Goal: Task Accomplishment & Management: Use online tool/utility

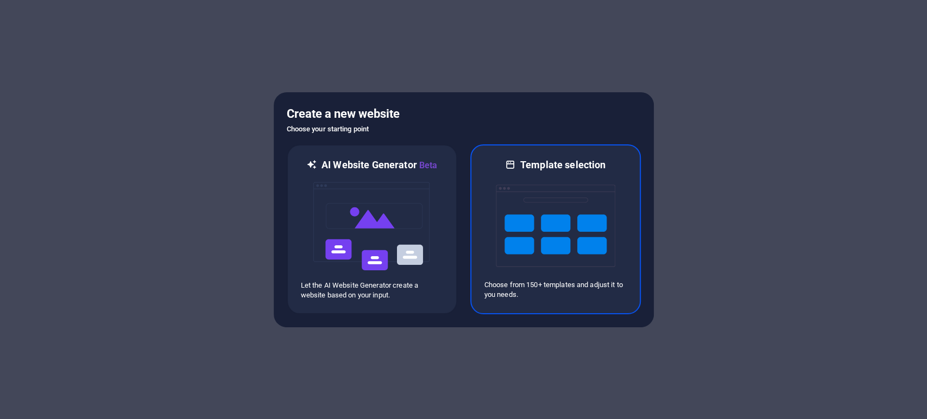
click at [519, 198] on img at bounding box center [555, 226] width 119 height 109
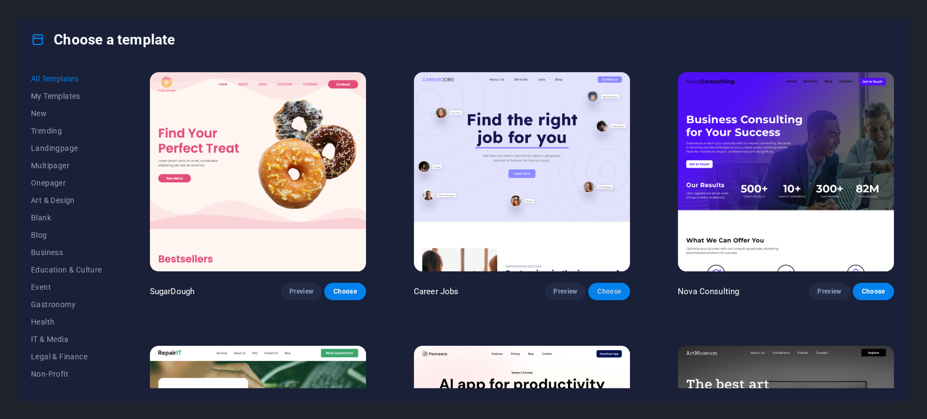
click at [610, 292] on span "Choose" at bounding box center [609, 291] width 24 height 9
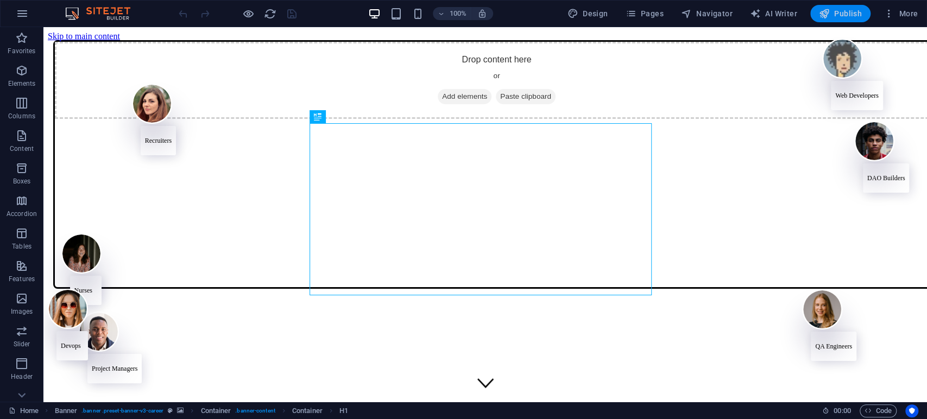
click at [839, 12] on span "Publish" at bounding box center [840, 13] width 43 height 11
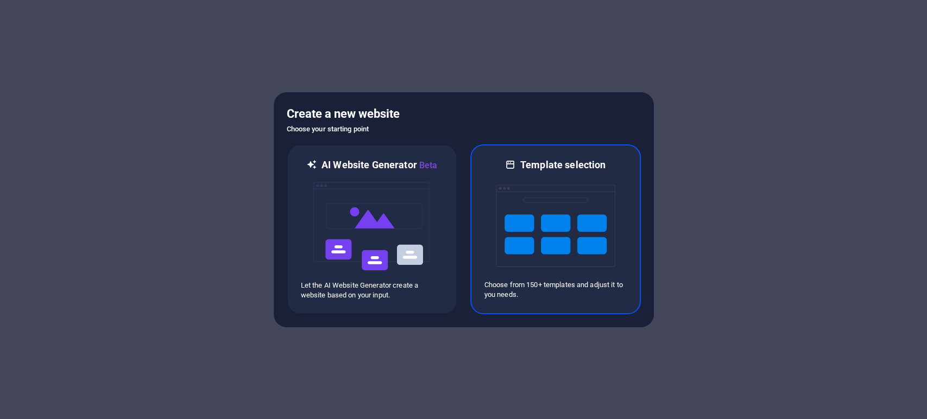
click at [599, 232] on img at bounding box center [555, 226] width 119 height 109
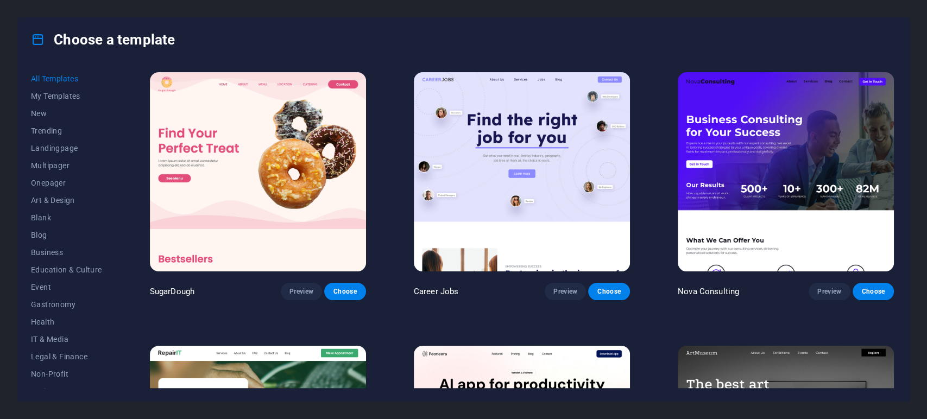
click at [510, 135] on img at bounding box center [522, 171] width 216 height 199
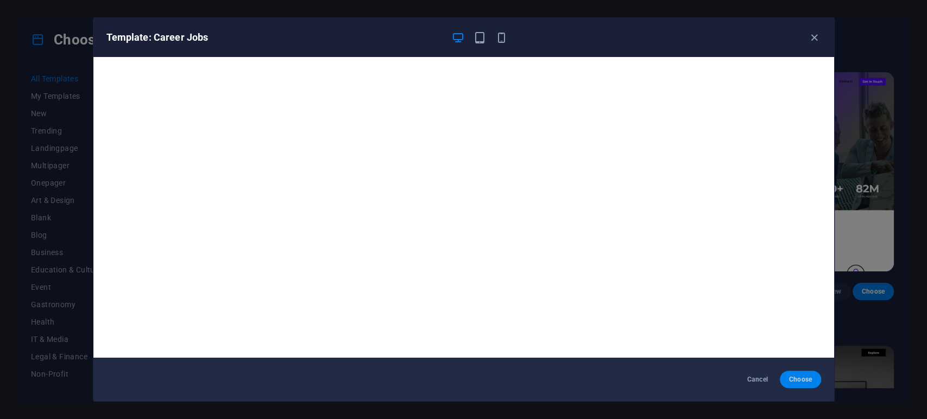
click at [805, 384] on span "Choose" at bounding box center [799, 379] width 23 height 9
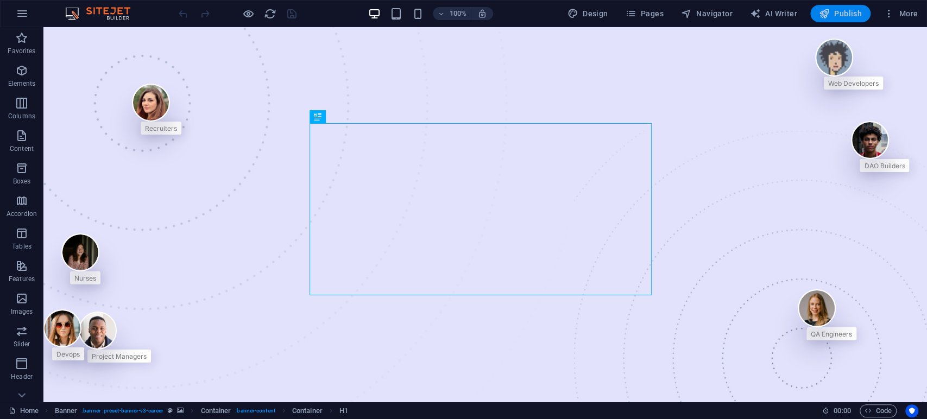
click at [829, 14] on icon "button" at bounding box center [824, 13] width 11 height 11
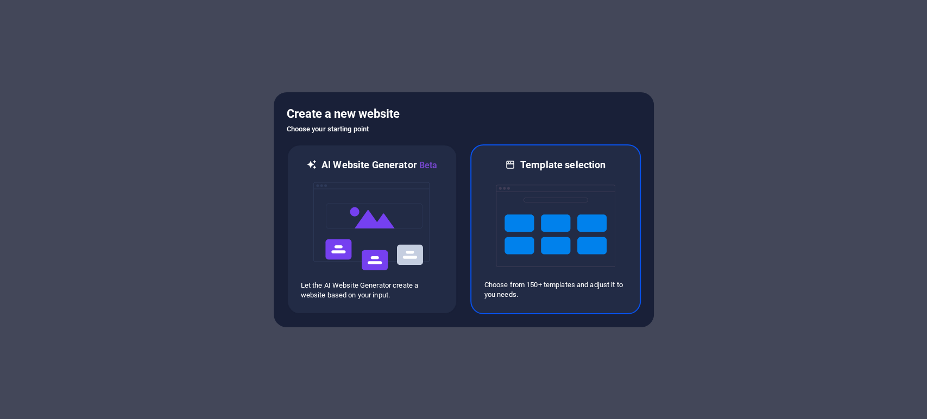
click at [536, 217] on img at bounding box center [555, 226] width 119 height 109
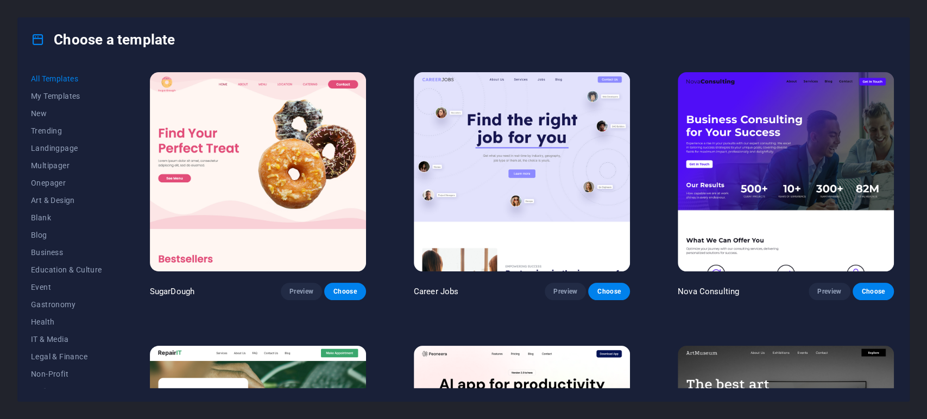
click at [520, 208] on img at bounding box center [522, 171] width 216 height 199
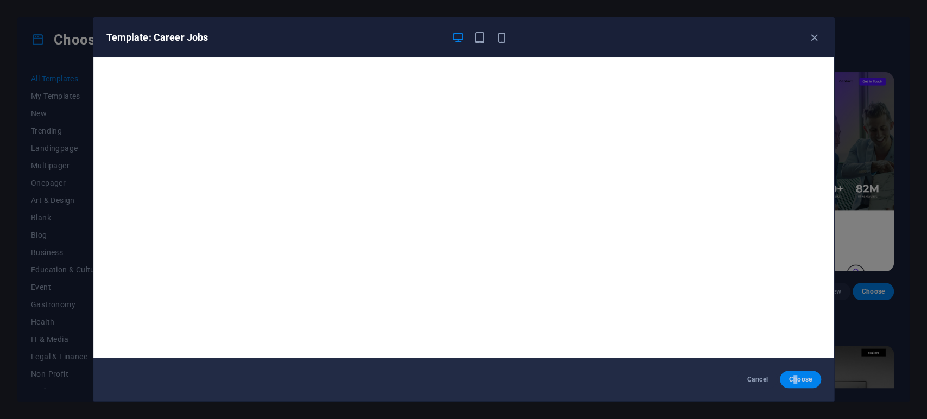
click at [797, 371] on button "Choose" at bounding box center [800, 379] width 41 height 17
click at [799, 379] on span "Choose" at bounding box center [799, 379] width 23 height 9
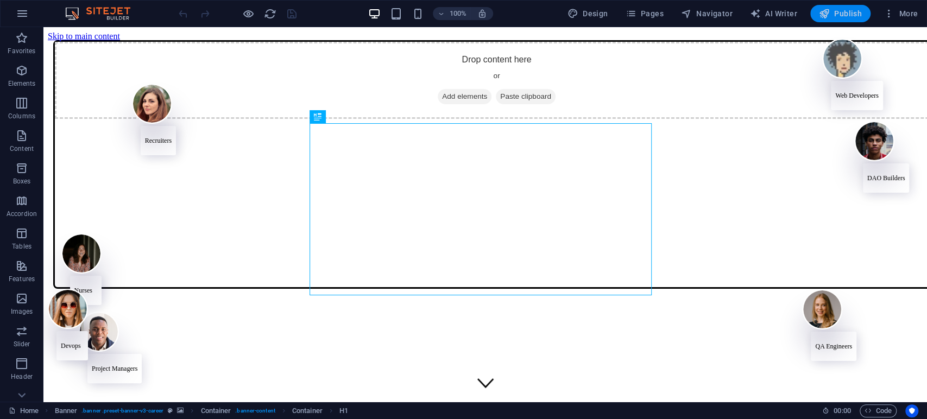
click at [838, 15] on span "Publish" at bounding box center [840, 13] width 43 height 11
